Goal: Navigation & Orientation: Find specific page/section

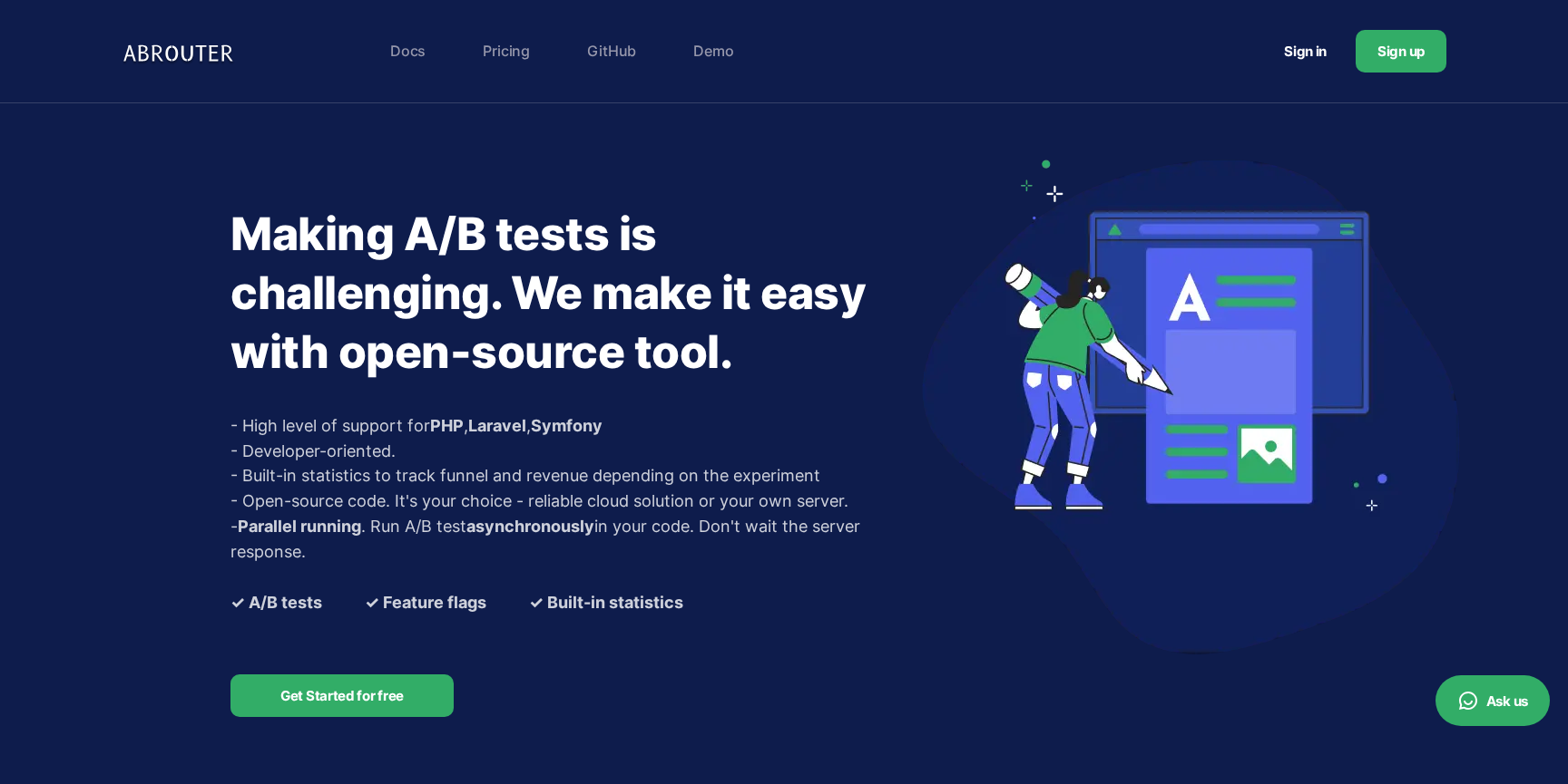
click at [486, 52] on link "Pricing" at bounding box center [506, 50] width 65 height 36
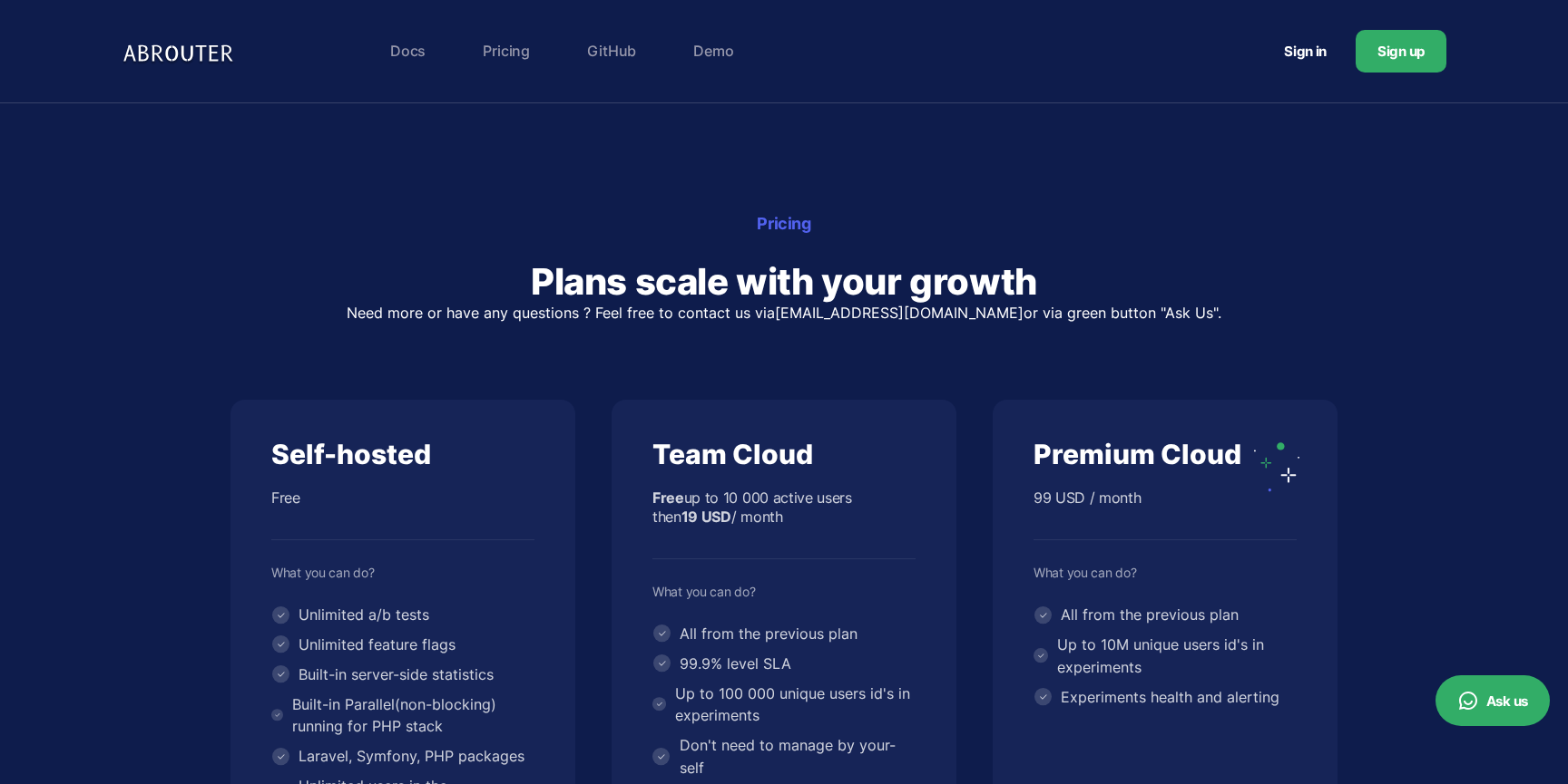
click at [714, 68] on link "Demo" at bounding box center [712, 50] width 58 height 36
